Goal: Navigation & Orientation: Find specific page/section

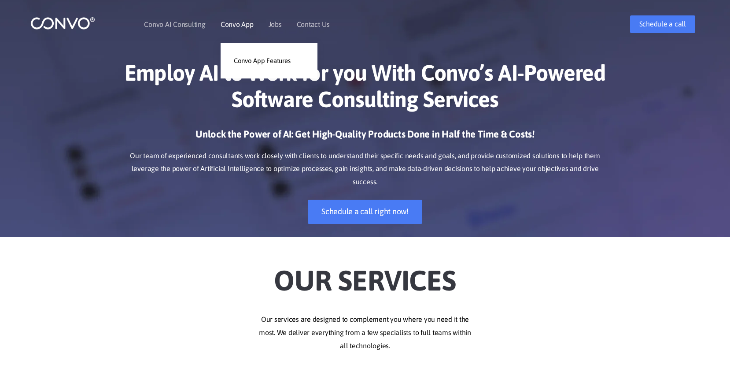
click at [241, 27] on link "Convo App" at bounding box center [237, 24] width 33 height 7
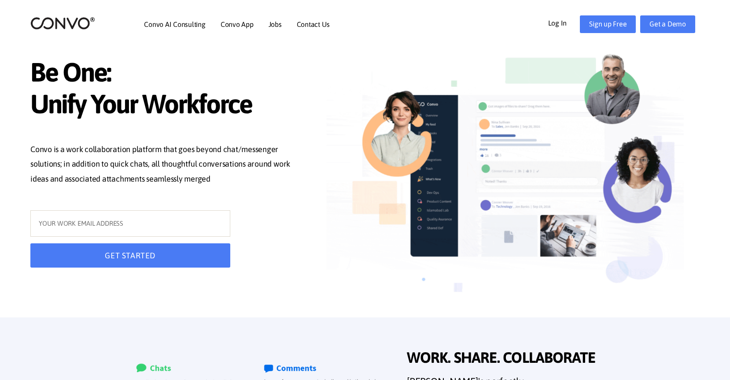
click at [558, 22] on link "Log In" at bounding box center [564, 22] width 32 height 14
